Goal: Information Seeking & Learning: Learn about a topic

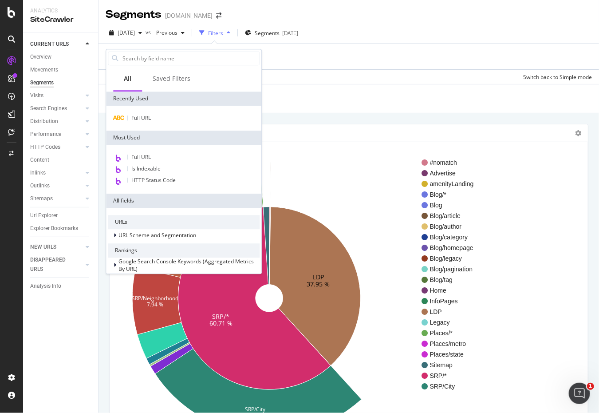
scroll to position [382, 0]
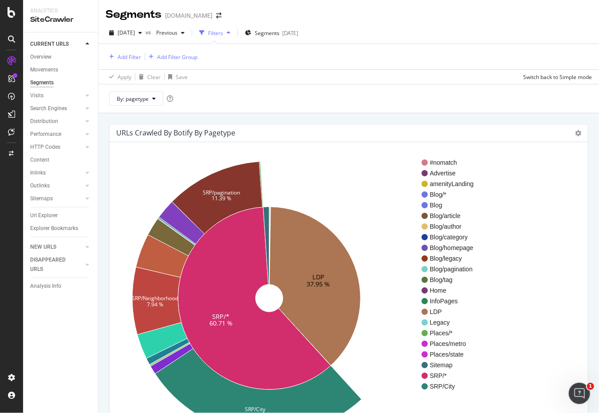
drag, startPoint x: 0, startPoint y: 0, endPoint x: 380, endPoint y: 14, distance: 380.2
click at [380, 14] on div "Segments [DOMAIN_NAME]" at bounding box center [349, 11] width 501 height 22
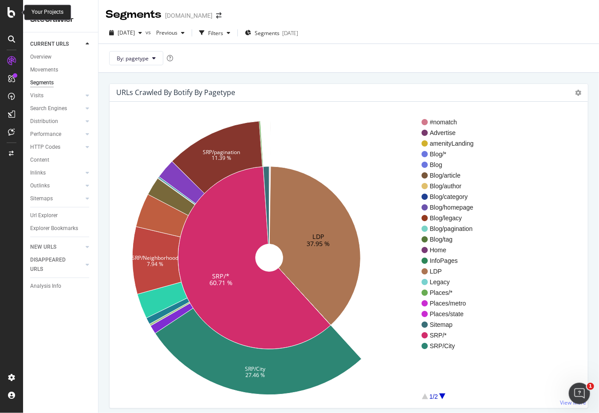
click at [11, 10] on icon at bounding box center [12, 12] width 8 height 11
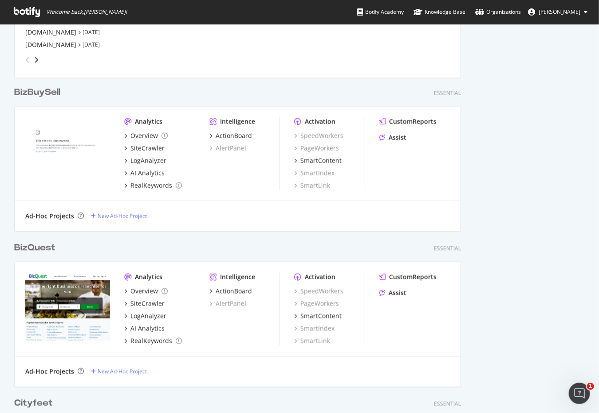
scroll to position [2660, 447]
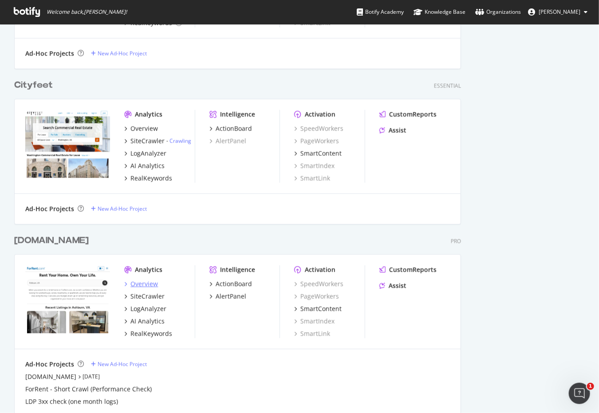
click at [141, 284] on div "Overview" at bounding box center [145, 284] width 28 height 9
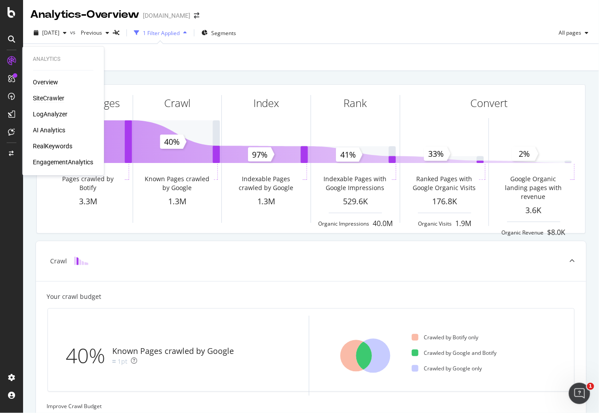
click at [46, 98] on div "SiteCrawler" at bounding box center [49, 98] width 32 height 9
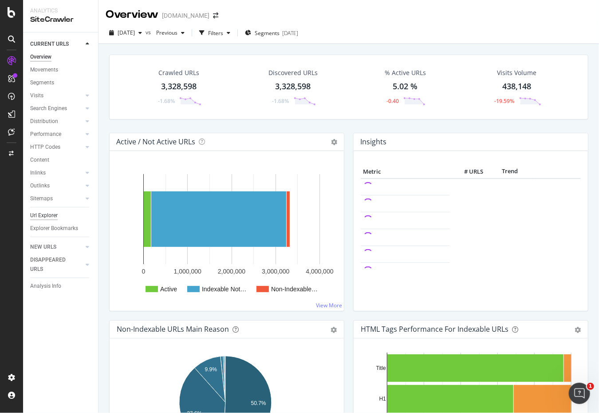
click at [44, 214] on div "Url Explorer" at bounding box center [44, 215] width 28 height 9
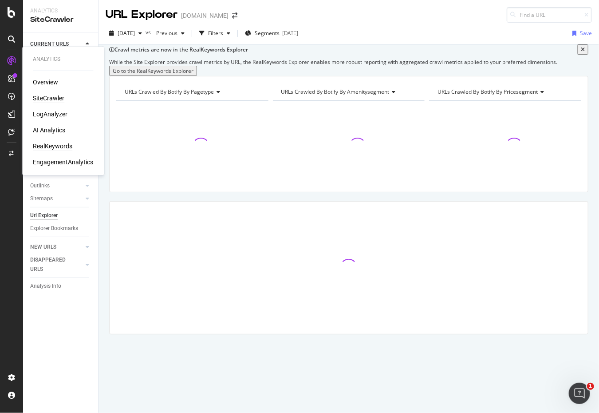
click at [56, 147] on div "RealKeywords" at bounding box center [53, 146] width 40 height 9
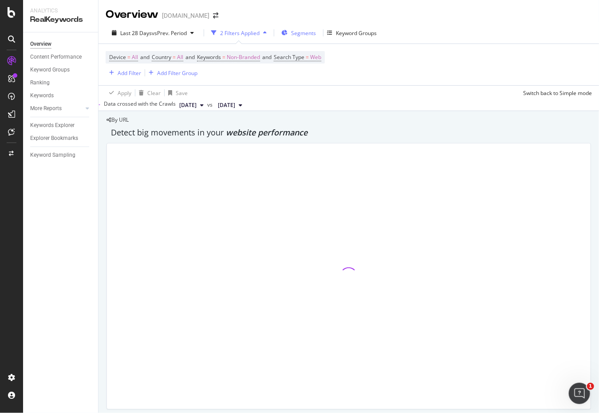
click at [295, 32] on span "Segments" at bounding box center [303, 33] width 25 height 8
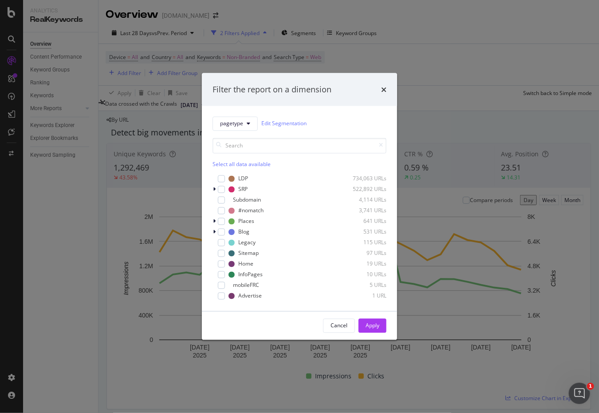
drag, startPoint x: 385, startPoint y: 90, endPoint x: 348, endPoint y: 91, distance: 36.8
click at [385, 90] on icon "times" at bounding box center [383, 89] width 5 height 7
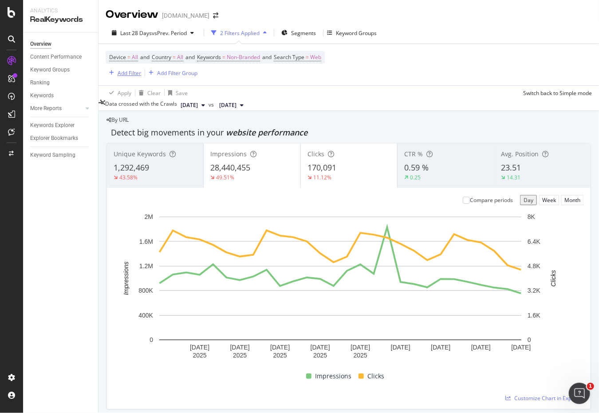
click at [116, 71] on div "button" at bounding box center [112, 72] width 12 height 5
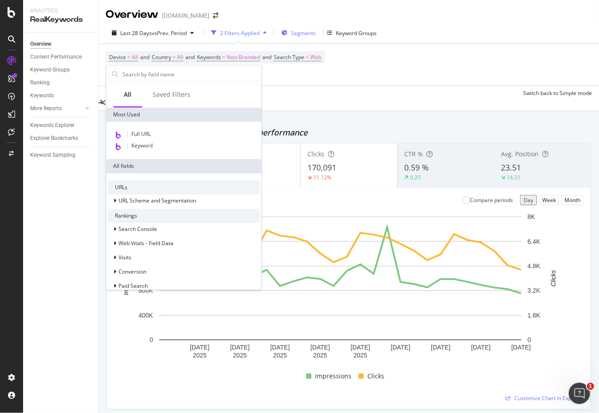
click at [298, 32] on span "Segments" at bounding box center [303, 33] width 25 height 8
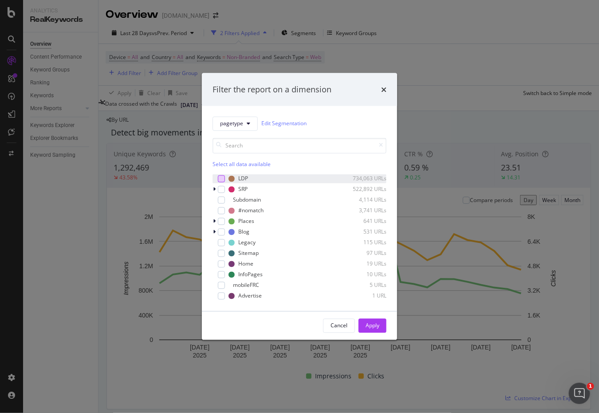
click at [218, 177] on div "modal" at bounding box center [221, 178] width 7 height 7
click at [373, 327] on div "Apply" at bounding box center [373, 326] width 14 height 8
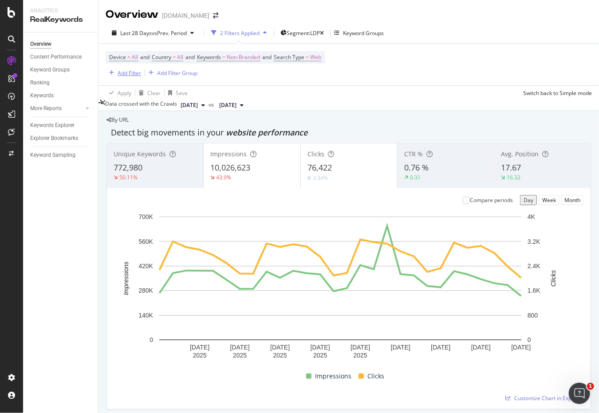
click at [126, 68] on div "Add Filter" at bounding box center [124, 73] width 36 height 10
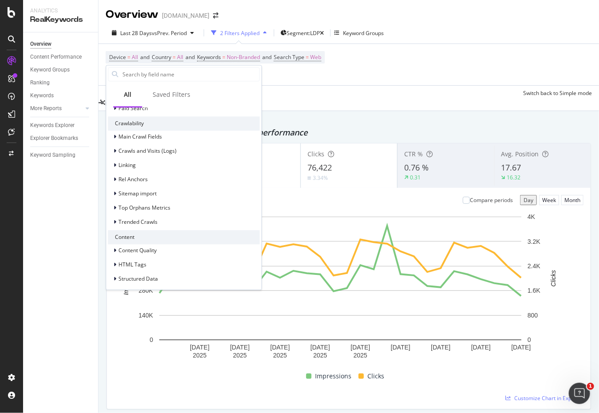
scroll to position [222, 0]
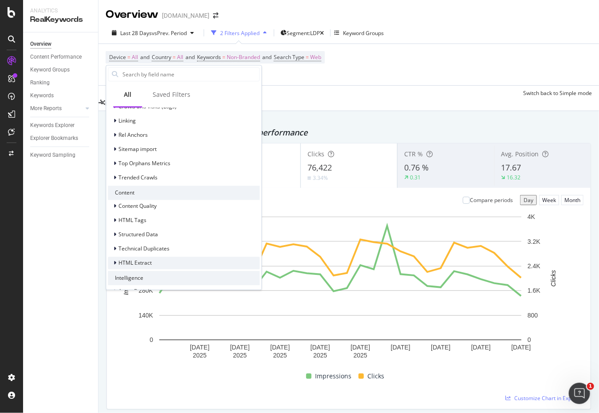
click at [117, 262] on div at bounding box center [115, 262] width 5 height 9
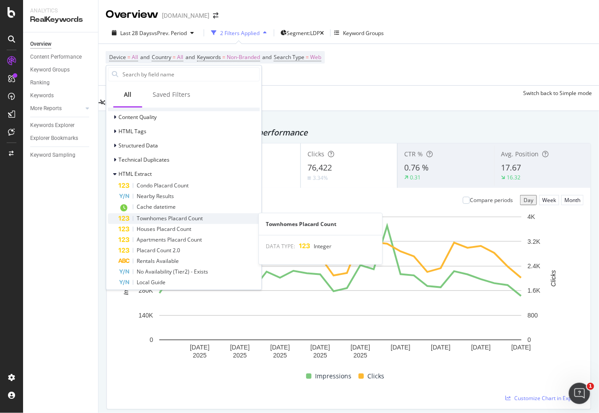
scroll to position [355, 0]
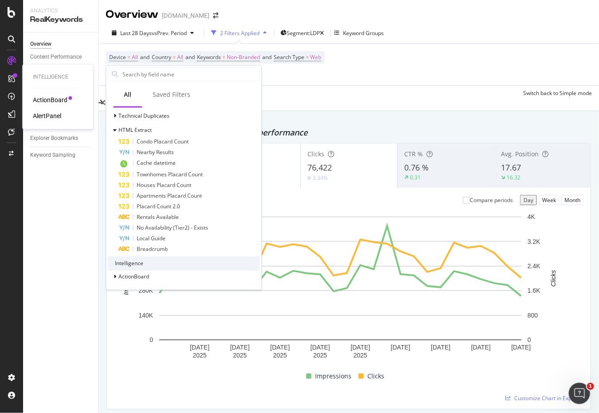
click at [45, 99] on div "ActionBoard" at bounding box center [50, 99] width 35 height 9
